Goal: Transaction & Acquisition: Purchase product/service

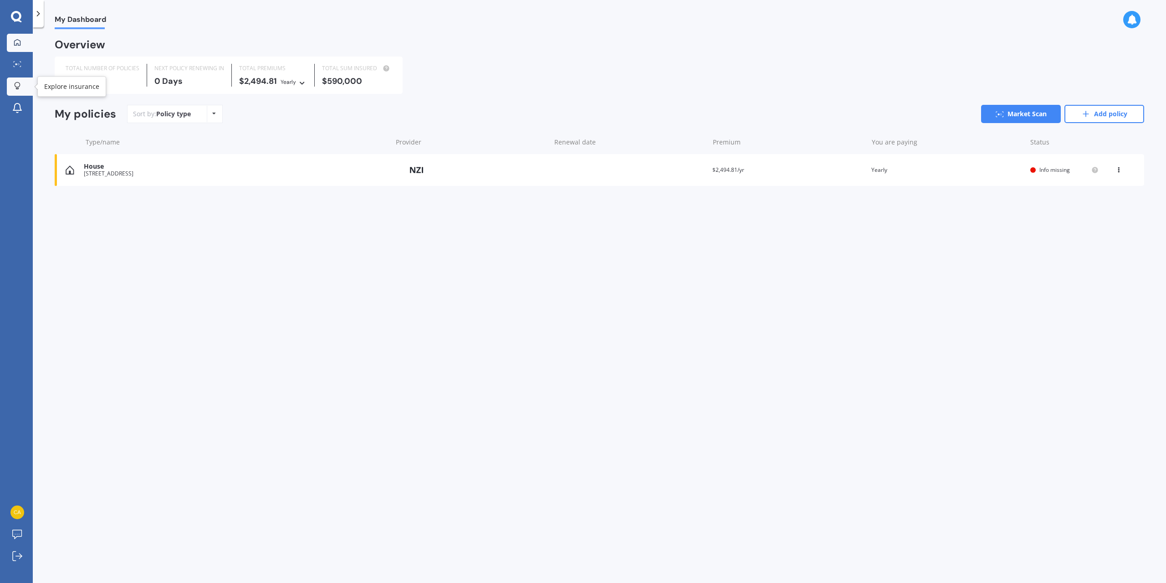
click at [17, 90] on div at bounding box center [17, 86] width 14 height 9
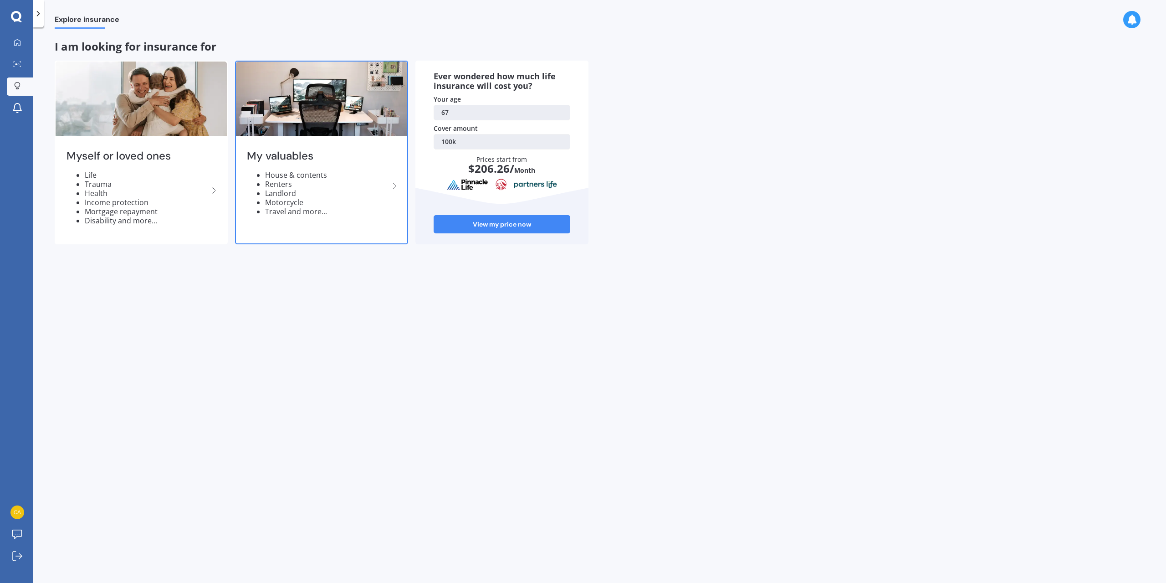
click at [394, 188] on icon at bounding box center [394, 185] width 11 height 11
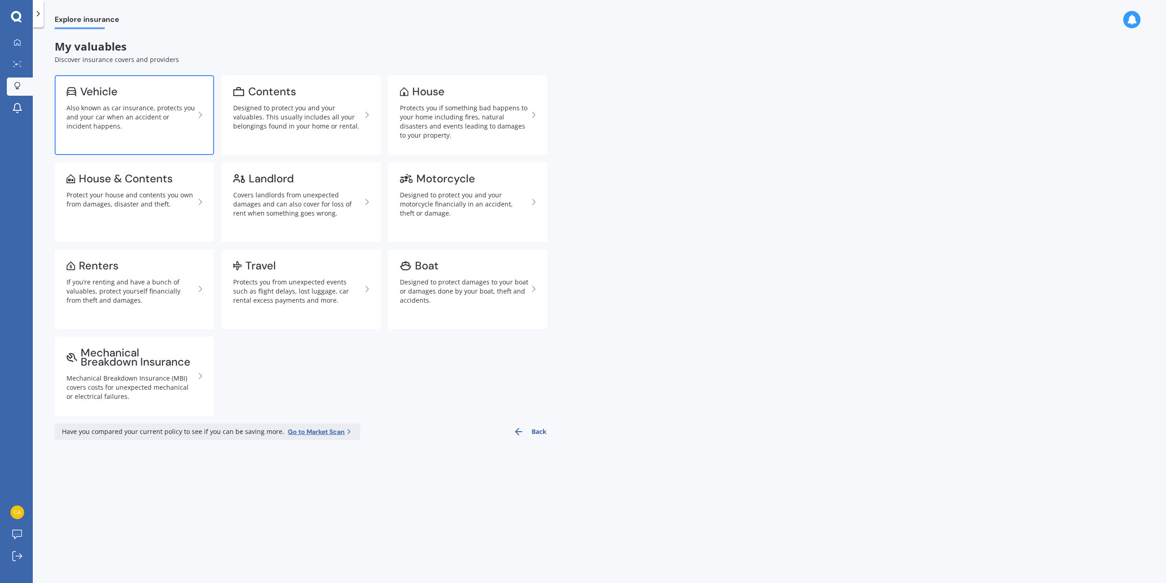
click at [133, 123] on div "Also known as car insurance, protects you and your car when an accident or inci…" at bounding box center [130, 116] width 128 height 27
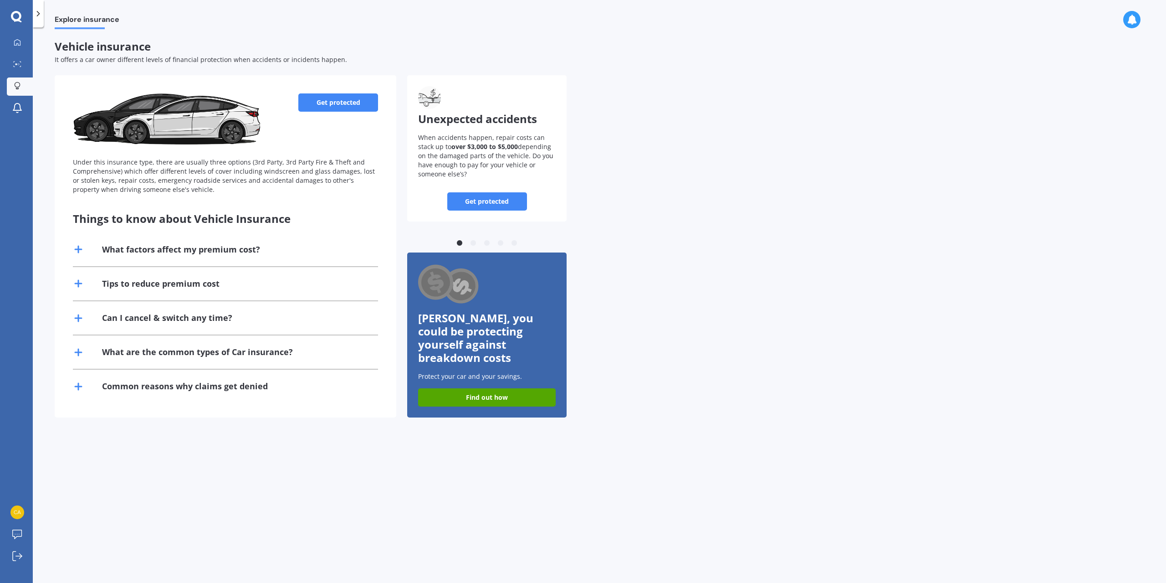
click at [333, 107] on link "Get protected" at bounding box center [338, 102] width 80 height 18
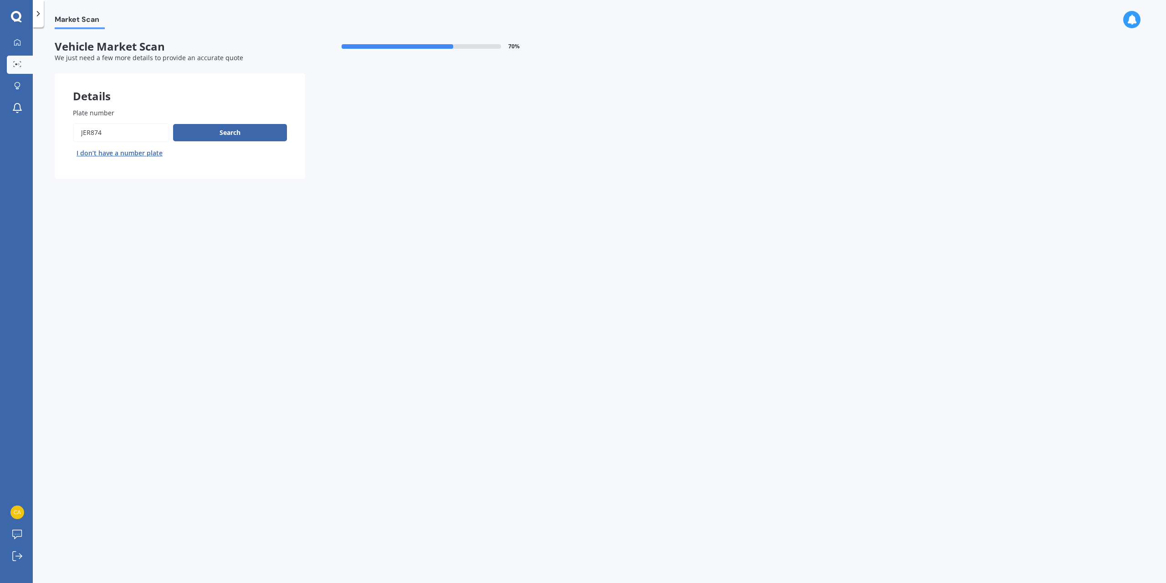
drag, startPoint x: 113, startPoint y: 131, endPoint x: 46, endPoint y: 130, distance: 67.0
click at [46, 130] on div "Market Scan Vehicle Market Scan 70 % We just need a few more details to provide…" at bounding box center [599, 306] width 1133 height 555
type input "hre117"
click at [229, 129] on button "Search" at bounding box center [230, 132] width 114 height 17
select select "TOYOTA"
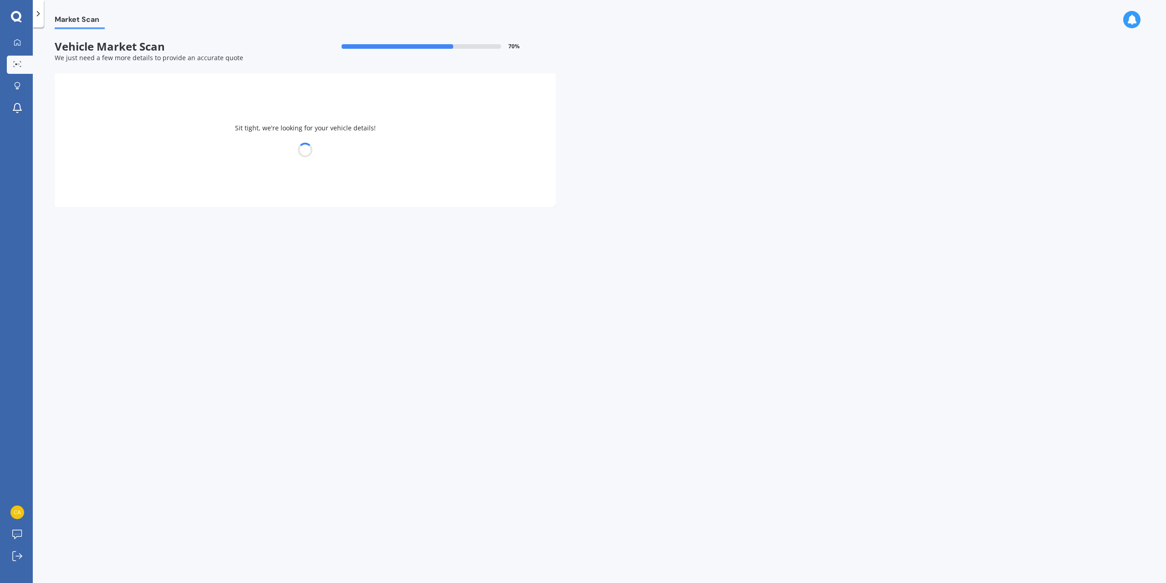
select select "HIACE"
select select "20"
select select "07"
select select "1958"
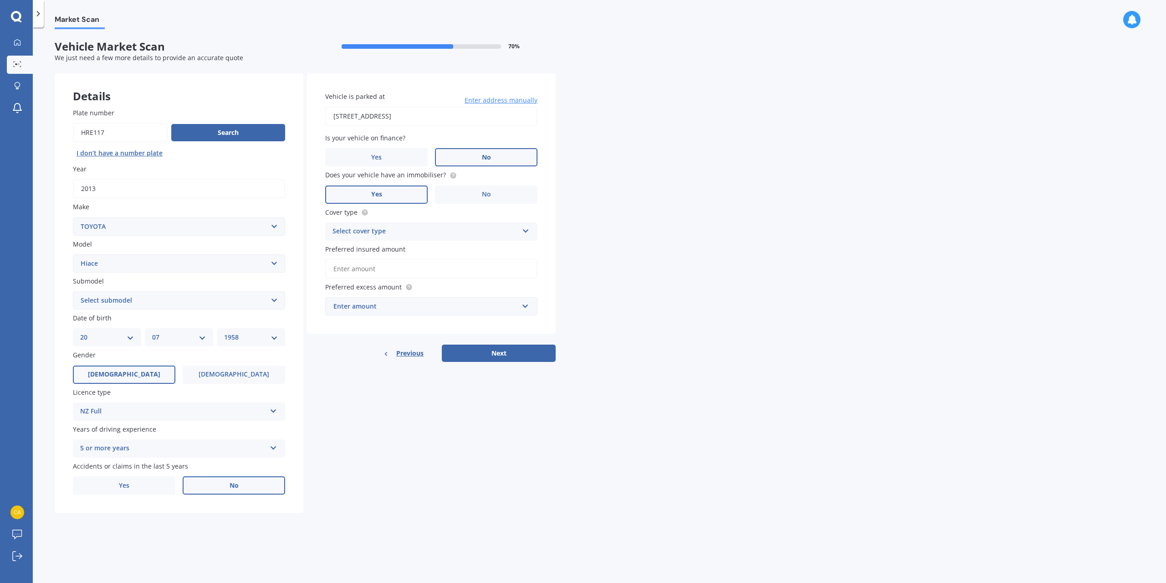
click at [526, 230] on icon at bounding box center [526, 229] width 8 height 6
click at [378, 252] on span "Comprehensive" at bounding box center [357, 249] width 48 height 9
click at [441, 268] on input "Preferred insured amount" at bounding box center [431, 268] width 212 height 19
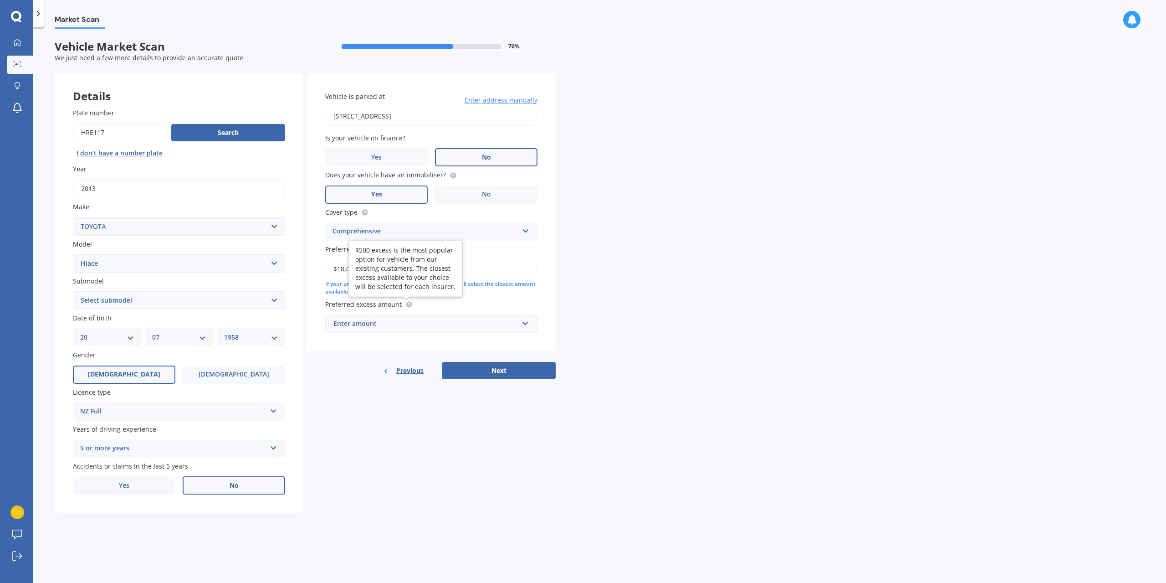
type input "$18,000"
click at [408, 306] on circle at bounding box center [409, 304] width 6 height 6
click at [378, 322] on div "Enter amount" at bounding box center [425, 323] width 185 height 10
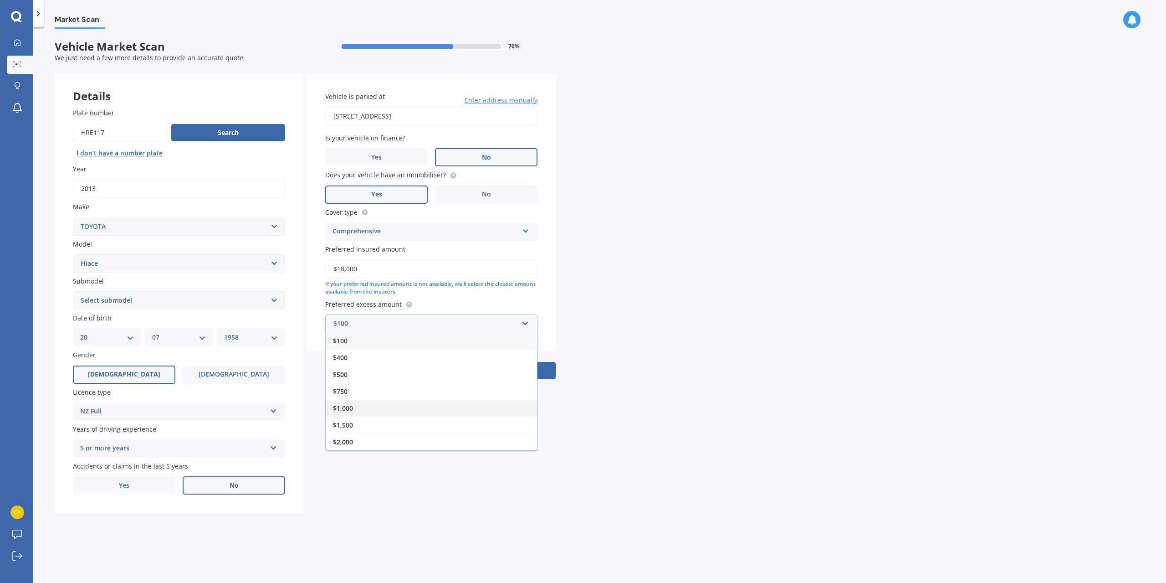
click at [347, 409] on span "$1,000" at bounding box center [343, 408] width 20 height 9
click at [491, 374] on button "Next" at bounding box center [499, 370] width 114 height 17
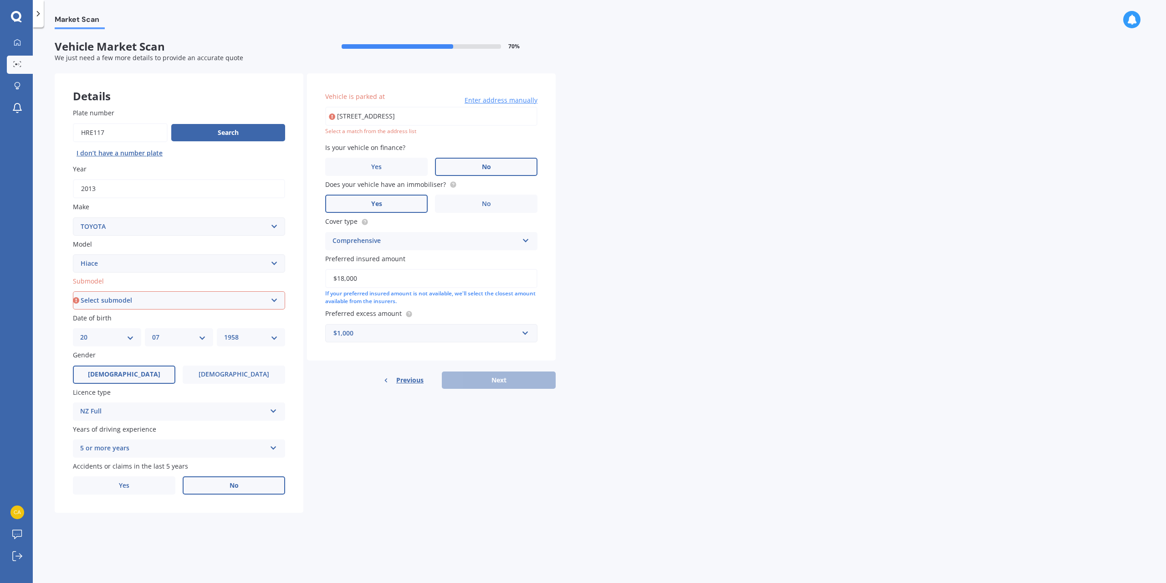
click at [451, 115] on input "[STREET_ADDRESS]" at bounding box center [431, 116] width 212 height 19
type input "[STREET_ADDRESS]"
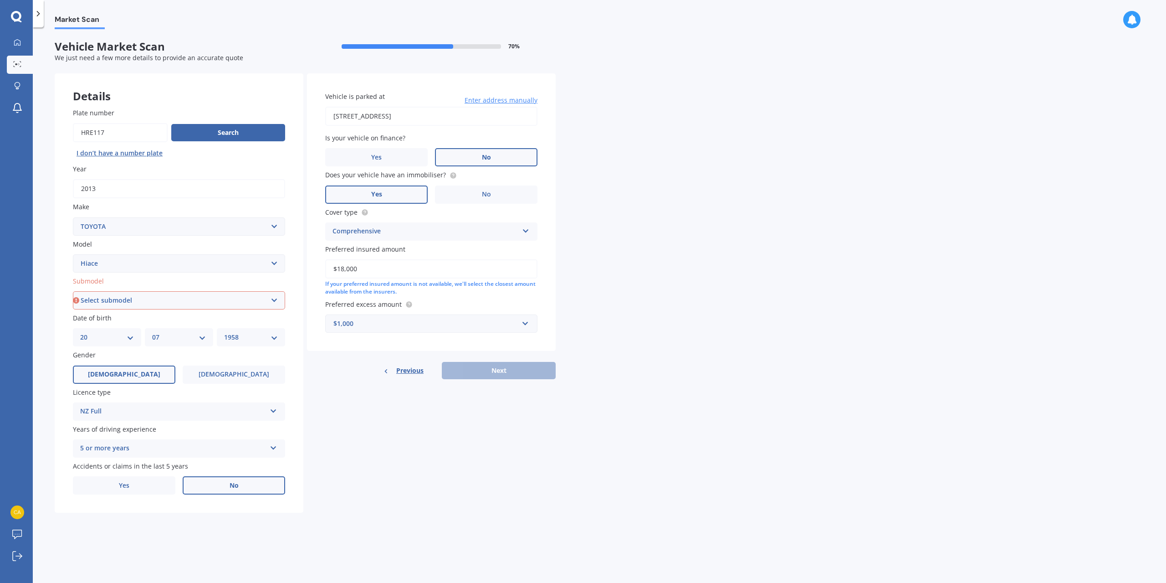
click at [227, 302] on select "Select submodel Diesel Light Van Turbo Diesel Turbo diesel 4WD Van Van petrol 4…" at bounding box center [179, 300] width 212 height 18
select select "DIESEL"
click at [73, 292] on select "Select submodel Diesel Light Van Turbo Diesel Turbo diesel 4WD Van Van petrol 4…" at bounding box center [179, 300] width 212 height 18
click at [503, 377] on button "Next" at bounding box center [499, 370] width 114 height 17
select select "20"
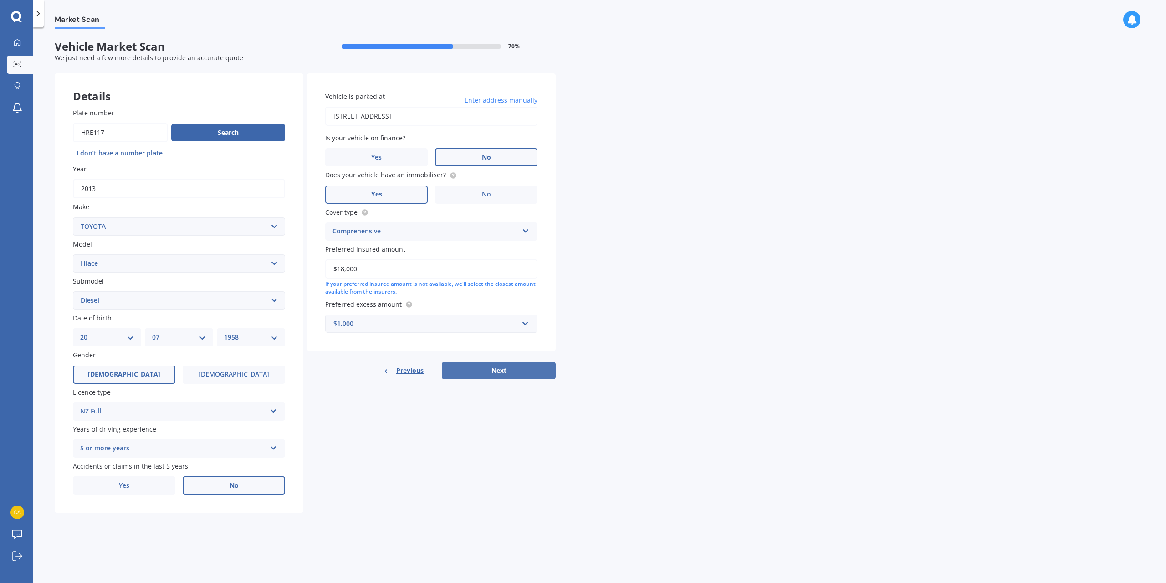
select select "07"
select select "1958"
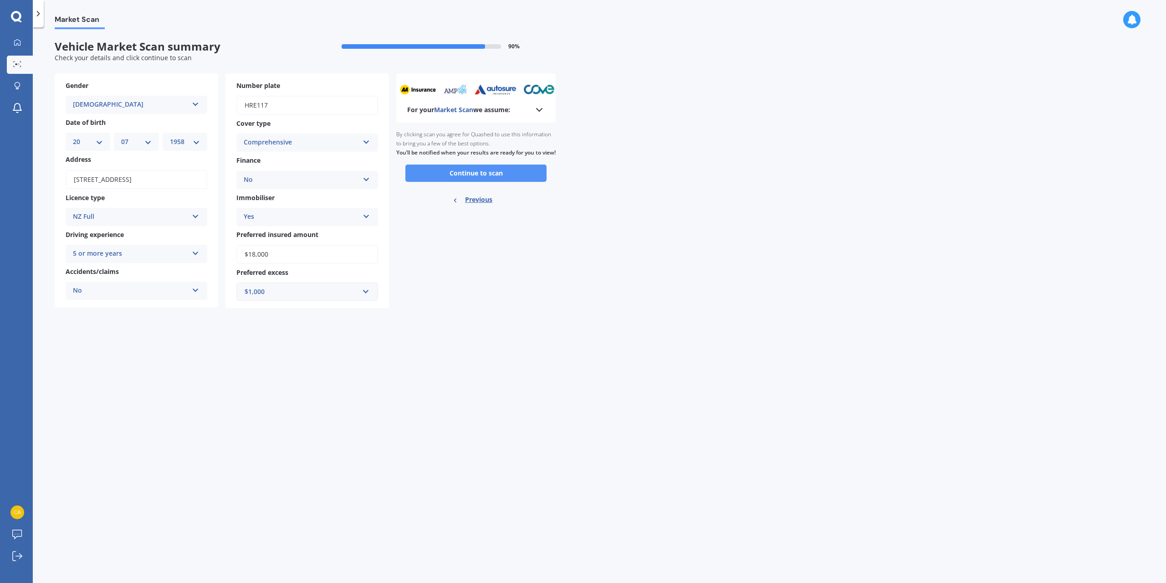
click at [477, 182] on button "Continue to scan" at bounding box center [475, 172] width 141 height 17
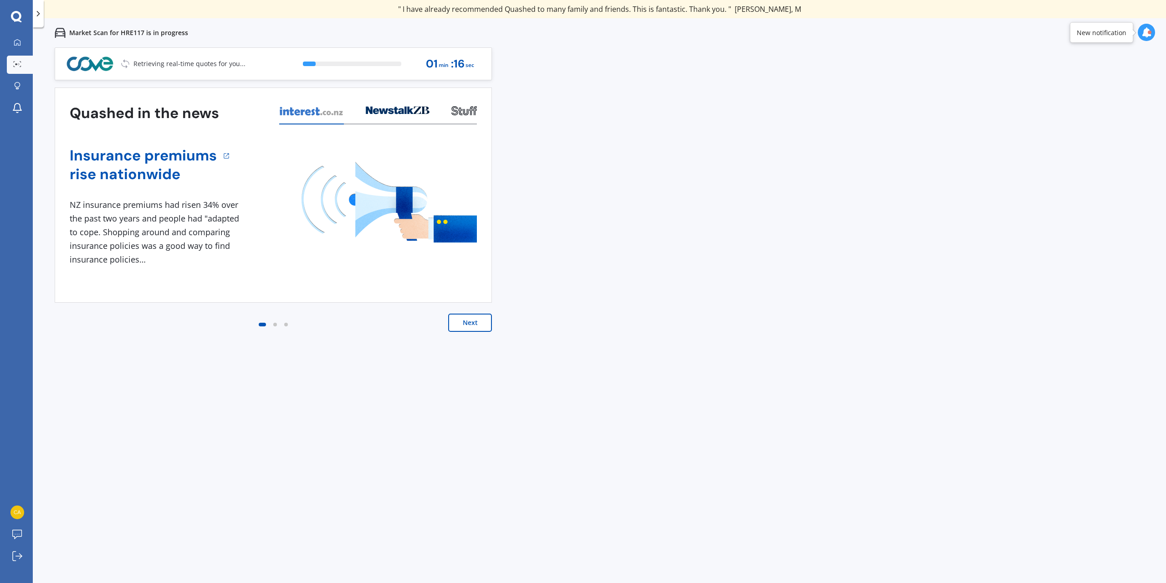
click at [471, 320] on button "Next" at bounding box center [470, 322] width 44 height 18
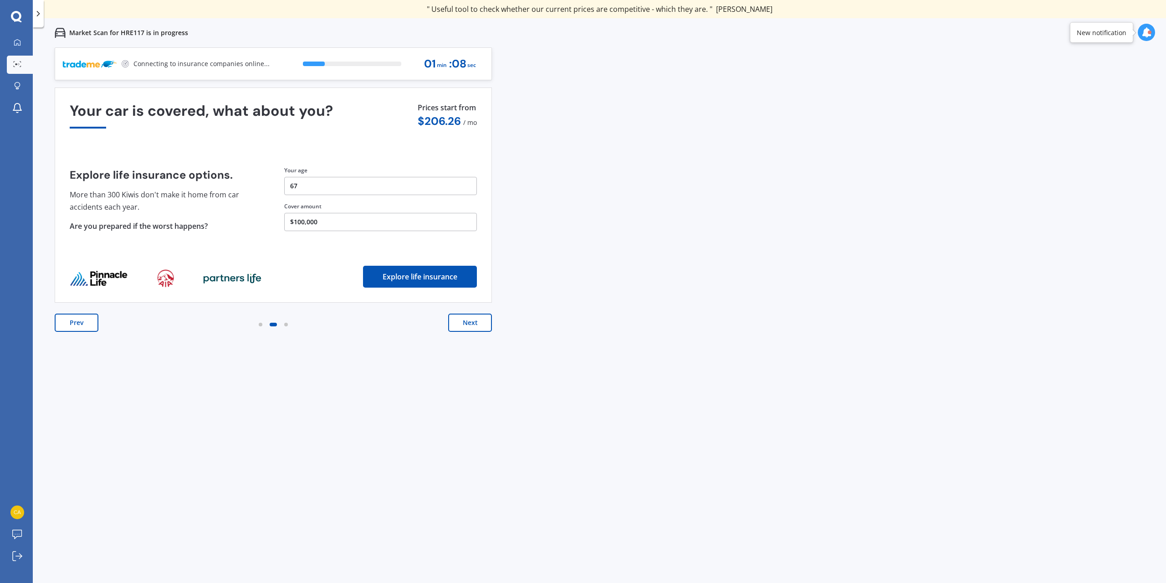
click at [469, 323] on button "Next" at bounding box center [470, 322] width 44 height 18
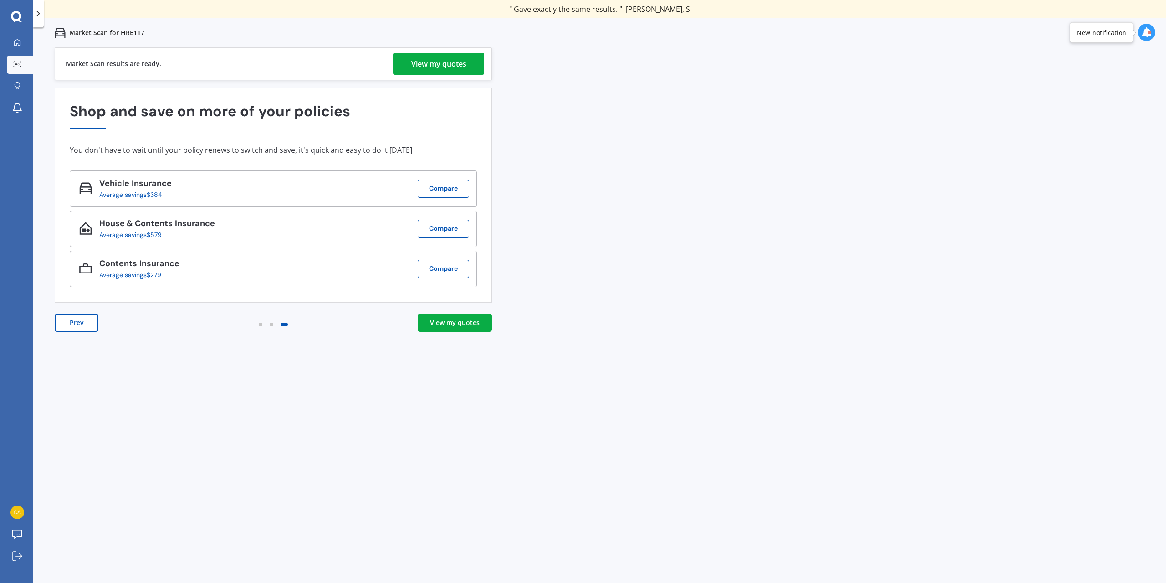
click at [452, 62] on div "View my quotes" at bounding box center [438, 64] width 55 height 22
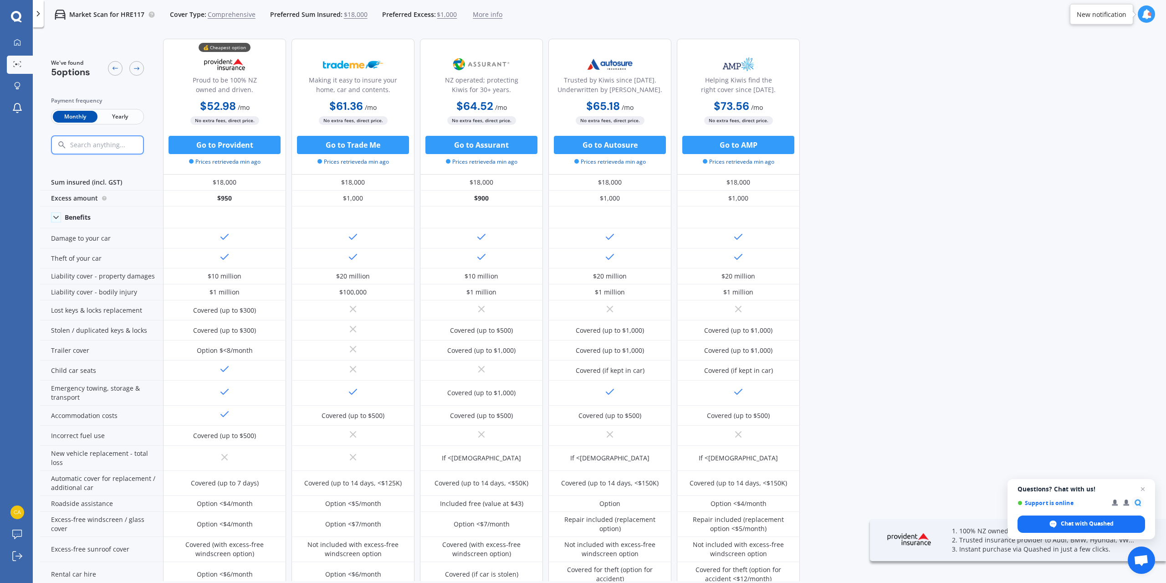
click at [118, 117] on span "Yearly" at bounding box center [119, 117] width 45 height 12
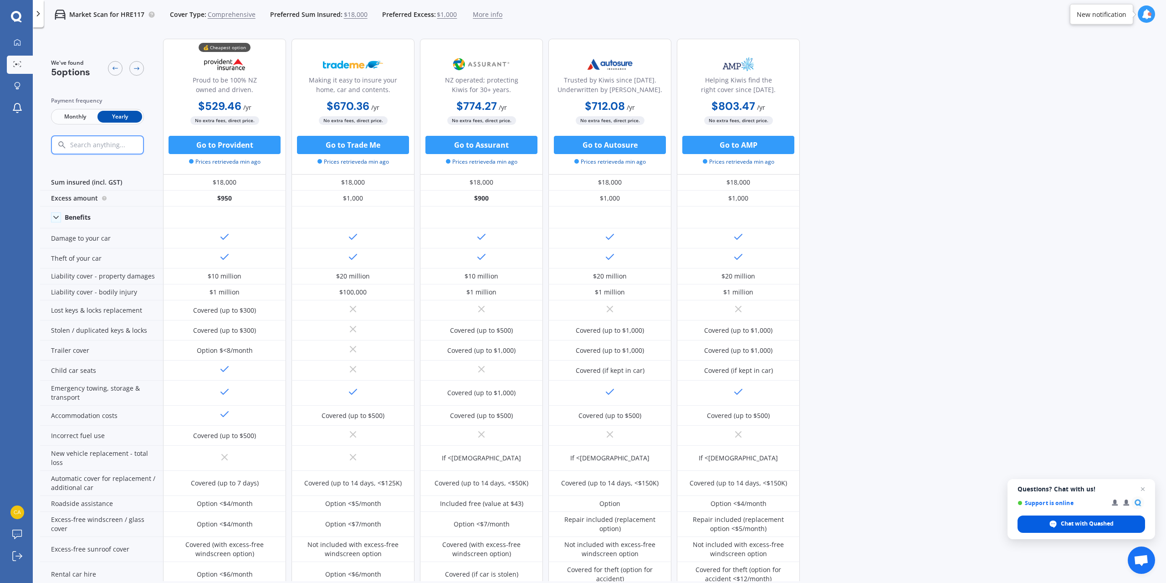
click at [1086, 518] on div "Chat with Quashed" at bounding box center [1082, 523] width 128 height 17
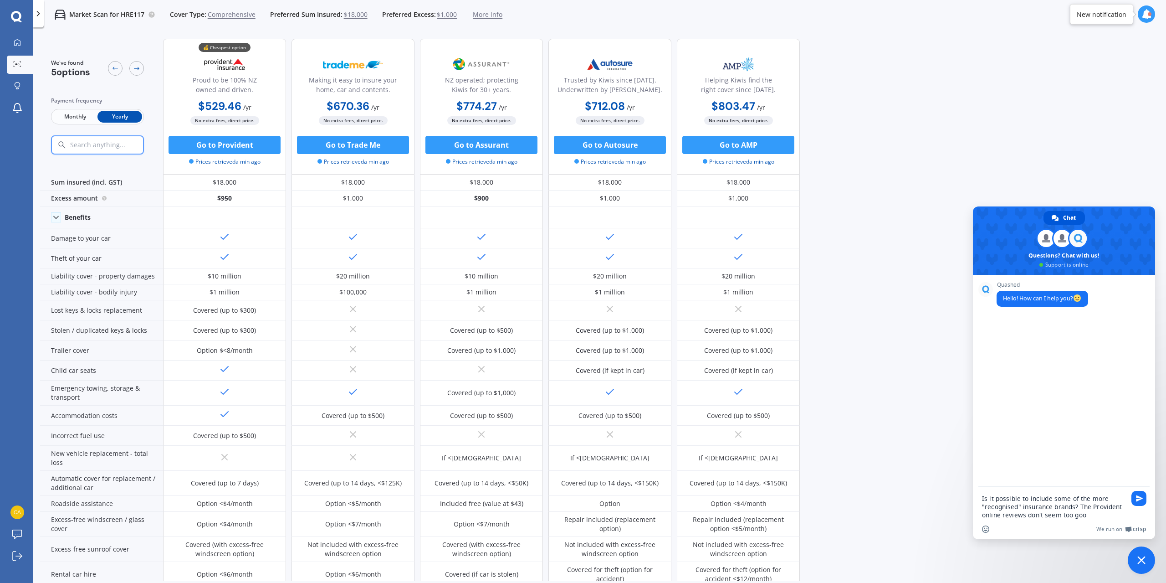
type textarea "Is it possible to include some of the more "recognised" insurance brands? The P…"
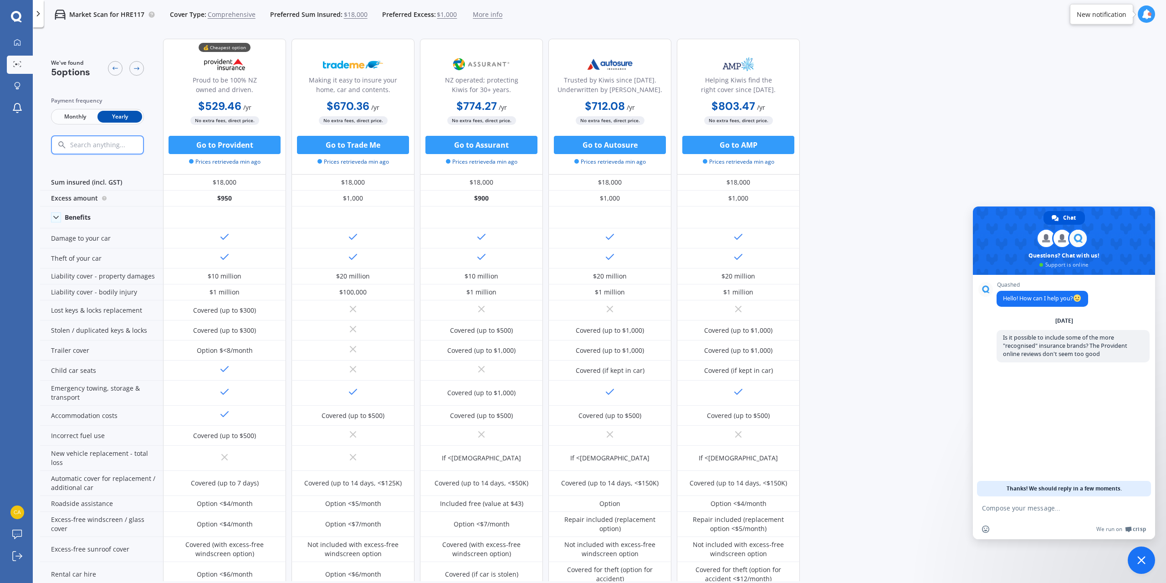
drag, startPoint x: 1110, startPoint y: 12, endPoint x: 1130, endPoint y: 27, distance: 24.8
click at [1130, 27] on div "Market Scan for HRE117 Cover Type: Comprehensive Preferred Sum Insured: $18,000…" at bounding box center [599, 14] width 1133 height 29
click at [1123, 16] on div "New notification" at bounding box center [1102, 14] width 50 height 9
click at [1146, 12] on icon at bounding box center [1146, 14] width 10 height 10
click at [881, 117] on div "We've found 5 options Payment frequency Monthly Yearly 💰 Cheapest option Proud …" at bounding box center [603, 305] width 1126 height 549
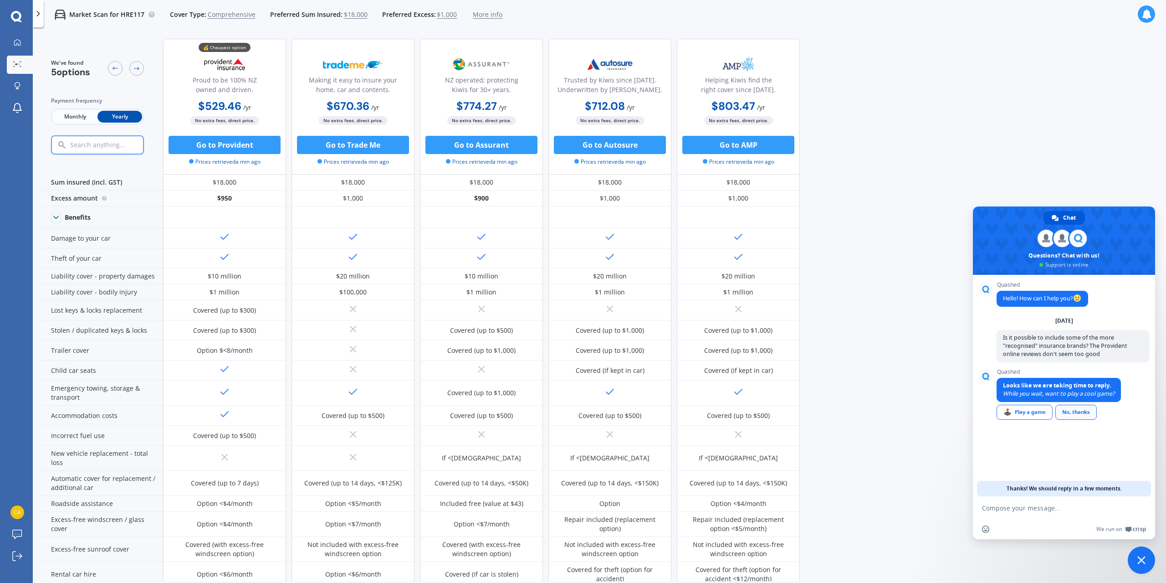
click at [1073, 412] on div "No, thanks" at bounding box center [1075, 411] width 41 height 15
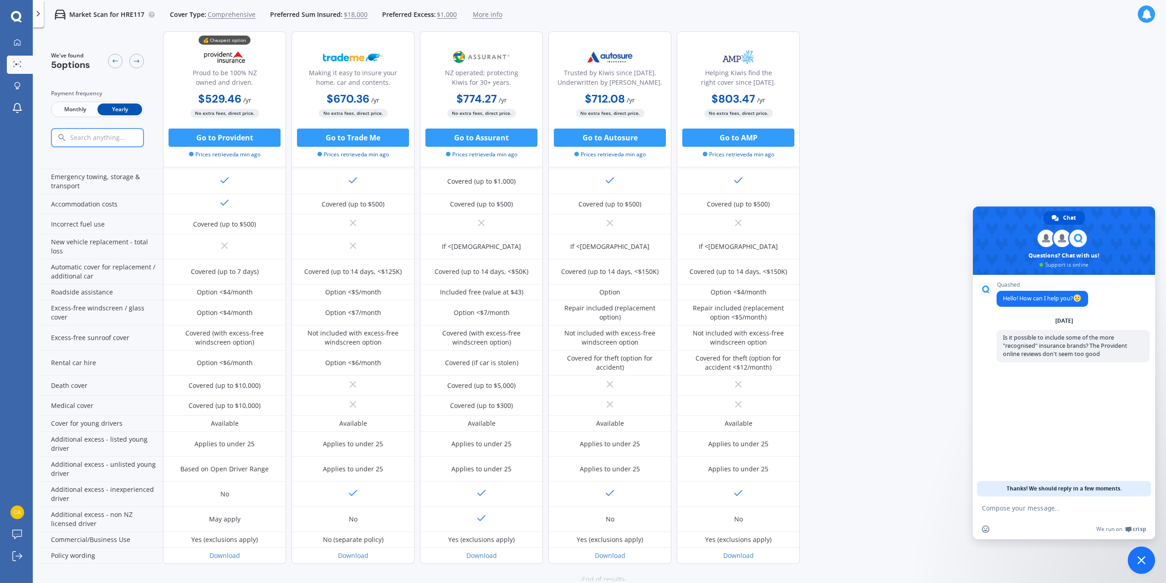
scroll to position [216, 0]
